Goal: Obtain resource: Download file/media

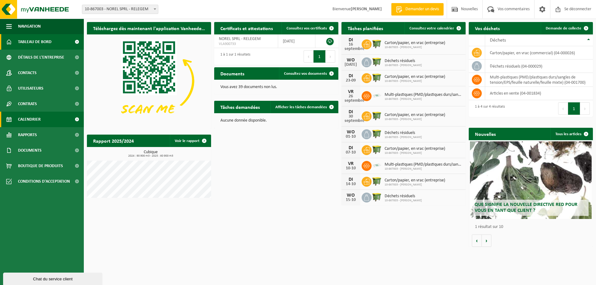
click at [25, 118] on font "Calendrier" at bounding box center [29, 119] width 23 height 5
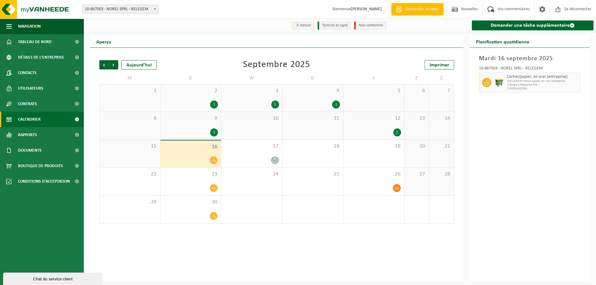
click at [537, 83] on font "WB-1100-HP carton/papier, en vrac (entreprise)" at bounding box center [536, 80] width 58 height 3
click at [445, 66] on font "Imprimer" at bounding box center [440, 65] width 20 height 5
click at [116, 66] on span "Suivant" at bounding box center [113, 64] width 9 height 9
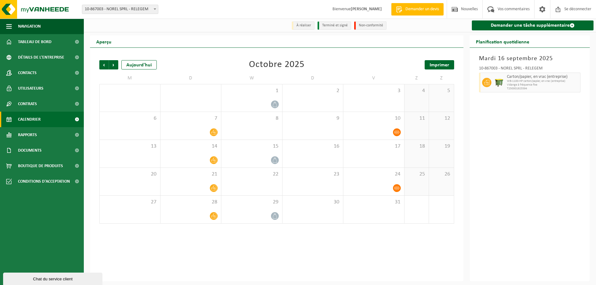
click at [435, 63] on font "Imprimer" at bounding box center [440, 65] width 20 height 5
click at [113, 64] on span "Suivant" at bounding box center [113, 64] width 9 height 9
click at [444, 64] on font "Imprimer" at bounding box center [440, 65] width 20 height 5
click at [115, 67] on span "Suivant" at bounding box center [113, 64] width 9 height 9
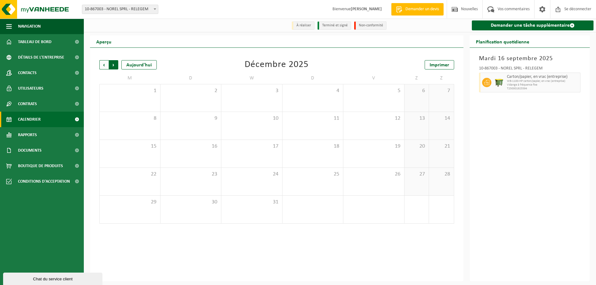
click at [105, 65] on span "Précédent" at bounding box center [103, 64] width 9 height 9
click at [104, 65] on span "Précédent" at bounding box center [103, 64] width 9 height 9
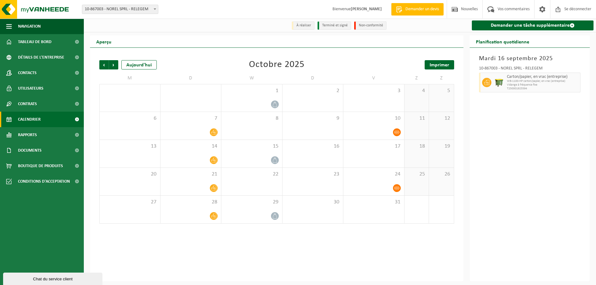
click at [446, 63] on font "Imprimer" at bounding box center [440, 65] width 20 height 5
click at [103, 66] on span "Précédent" at bounding box center [103, 64] width 9 height 9
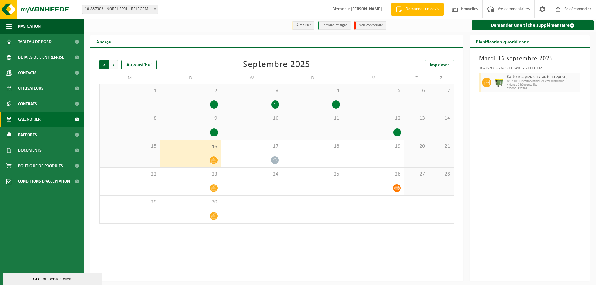
click at [115, 64] on span "Suivant" at bounding box center [113, 64] width 9 height 9
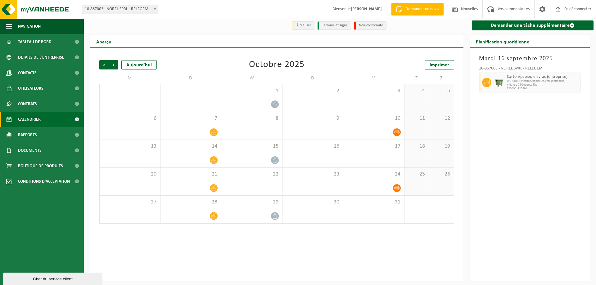
click at [115, 64] on span "Suivant" at bounding box center [113, 64] width 9 height 9
click at [436, 67] on font "Imprimer" at bounding box center [440, 65] width 20 height 5
click at [112, 66] on span "Suivant" at bounding box center [113, 64] width 9 height 9
